Goal: Information Seeking & Learning: Learn about a topic

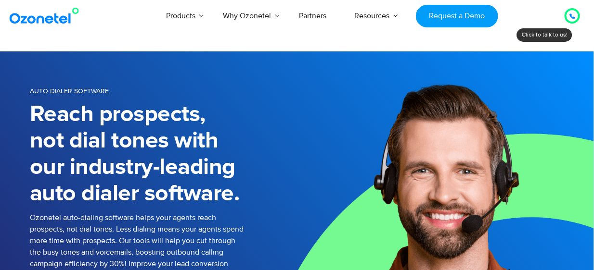
click at [391, 189] on link "Auto Attendant" at bounding box center [418, 184] width 55 height 12
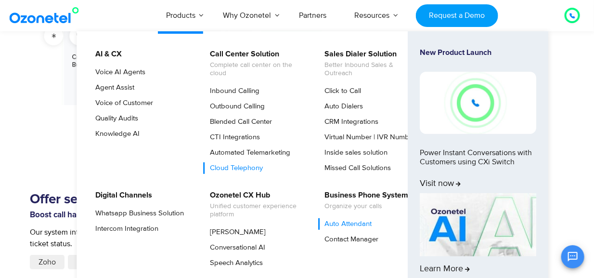
scroll to position [1203, 0]
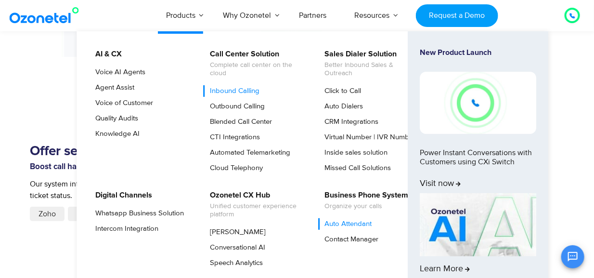
click at [250, 94] on link "Inbound Calling" at bounding box center [231, 91] width 57 height 12
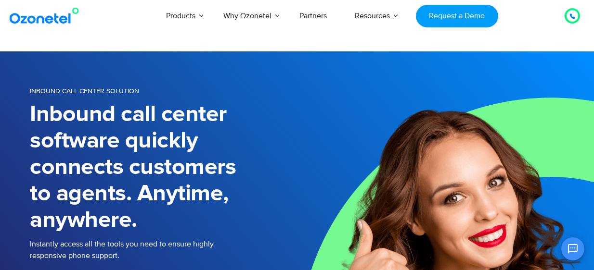
click at [243, 169] on h1 "Inbound call center software quickly connects customers to agents. Anytime, any…" at bounding box center [163, 168] width 267 height 132
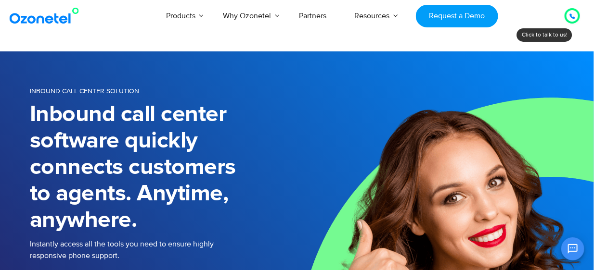
click at [200, 186] on h1 "Inbound call center software quickly connects customers to agents. Anytime, any…" at bounding box center [163, 168] width 267 height 132
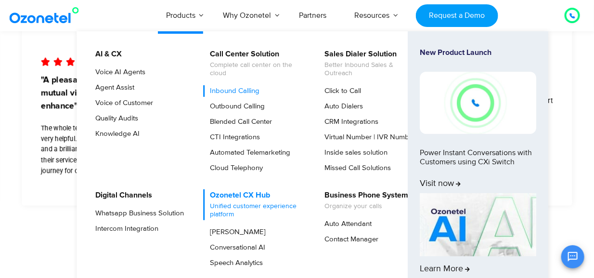
scroll to position [1876, 0]
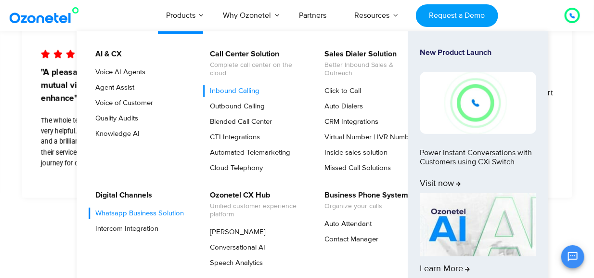
click at [170, 210] on link "Whatsapp Business Solution" at bounding box center [137, 213] width 96 height 12
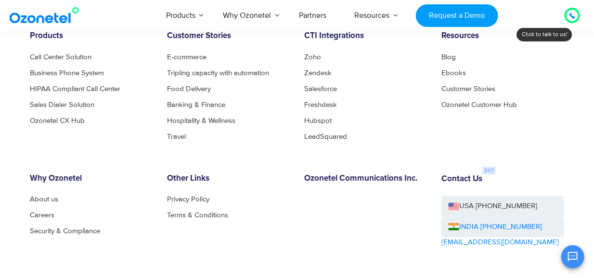
scroll to position [3611, 0]
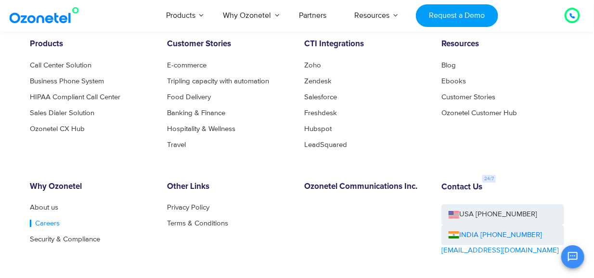
click at [46, 220] on link "Careers" at bounding box center [45, 222] width 30 height 7
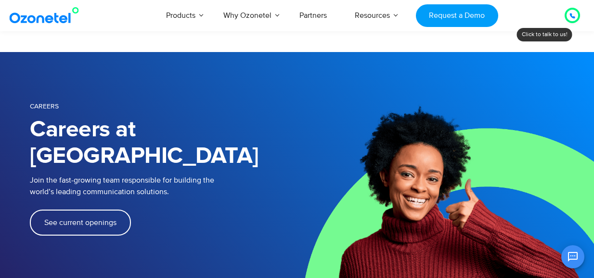
click at [115, 218] on span "See current openings" at bounding box center [80, 222] width 72 height 8
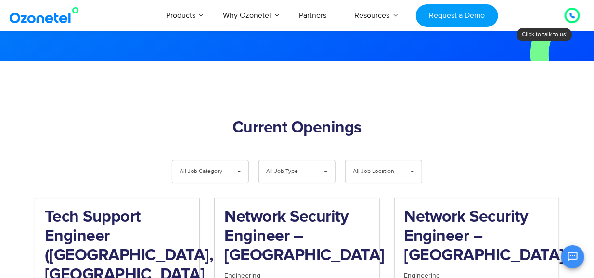
scroll to position [935, 0]
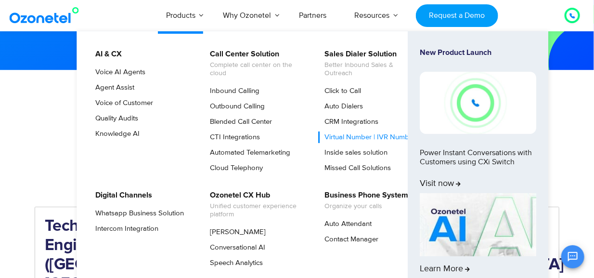
click at [355, 131] on link "Virtual Number | IVR Number" at bounding box center [367, 137] width 99 height 12
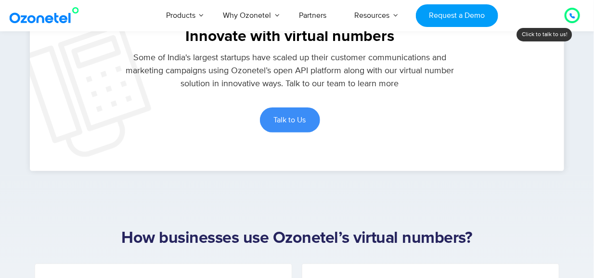
scroll to position [2838, 0]
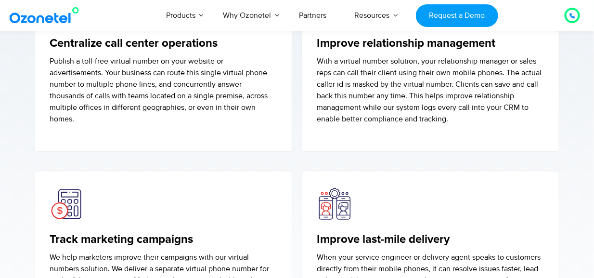
click at [568, 21] on div at bounding box center [571, 15] width 15 height 15
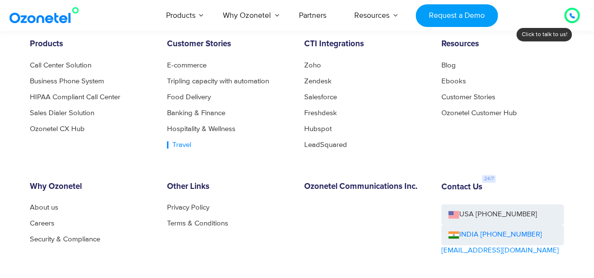
scroll to position [4377, 0]
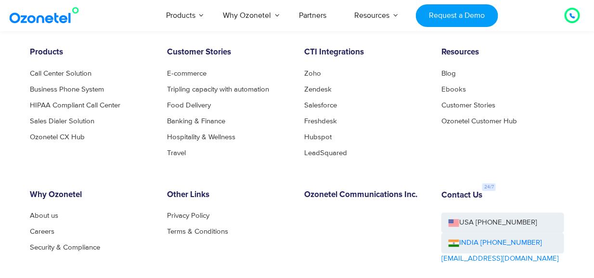
click at [180, 145] on ul "E-commerce Tripling capacity with automation Food Delivery Banking & Finance Ho…" at bounding box center [228, 113] width 123 height 87
click at [180, 150] on link "Travel" at bounding box center [179, 153] width 24 height 7
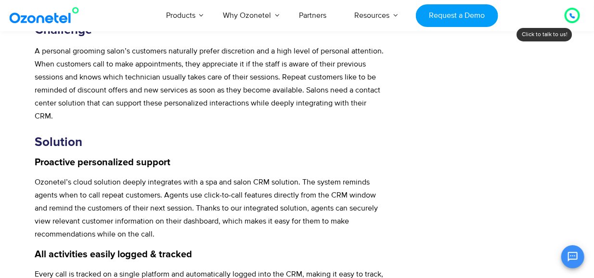
scroll to position [818, 0]
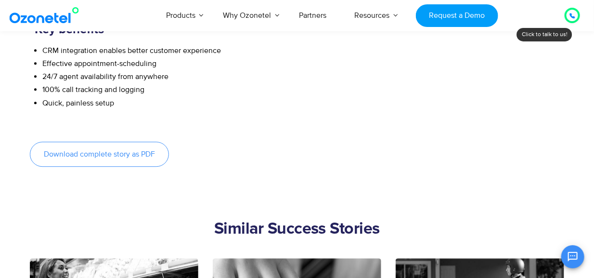
click at [137, 155] on span "Download complete story as PDF" at bounding box center [99, 154] width 111 height 8
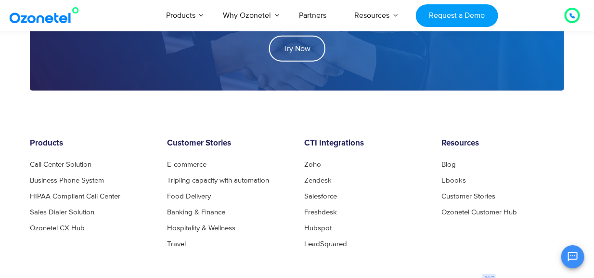
scroll to position [1636, 0]
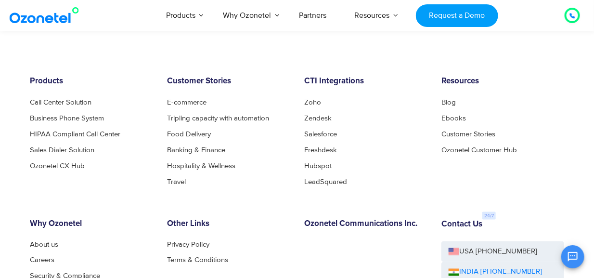
click at [77, 97] on div "Products Call Center Solution Business Phone System HIPAA Compliant Call Center…" at bounding box center [91, 130] width 137 height 108
click at [77, 100] on link "Call Center Solution" at bounding box center [63, 102] width 67 height 7
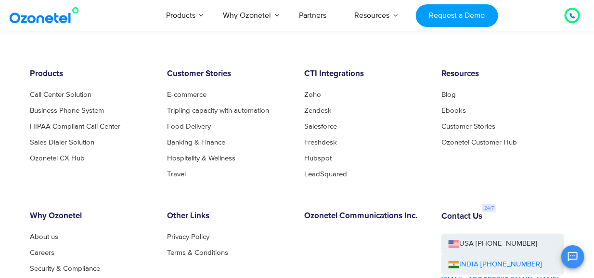
scroll to position [4021, 0]
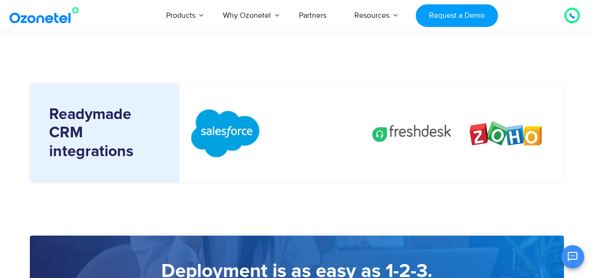
scroll to position [906, 0]
